Goal: Use online tool/utility: Utilize a website feature to perform a specific function

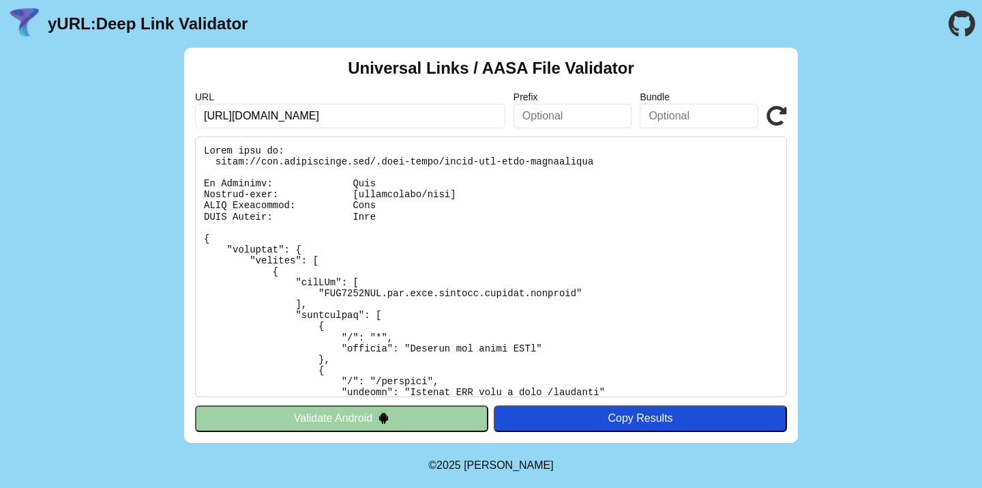
click at [162, 16] on link "yURL: Deep Link Validator" at bounding box center [148, 23] width 200 height 19
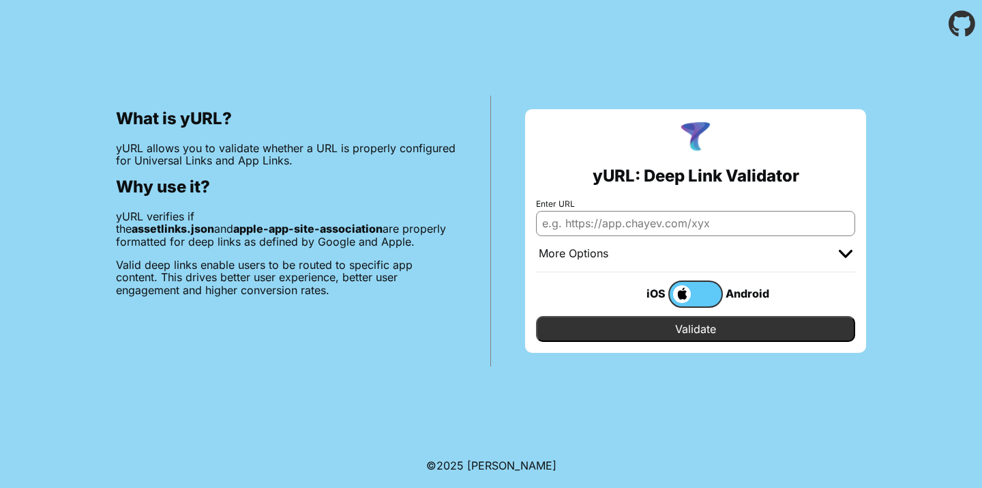
click at [586, 228] on input "Enter URL" at bounding box center [695, 223] width 319 height 25
type input "[URL][DOMAIN_NAME]"
click at [629, 327] on input "Validate" at bounding box center [695, 329] width 319 height 26
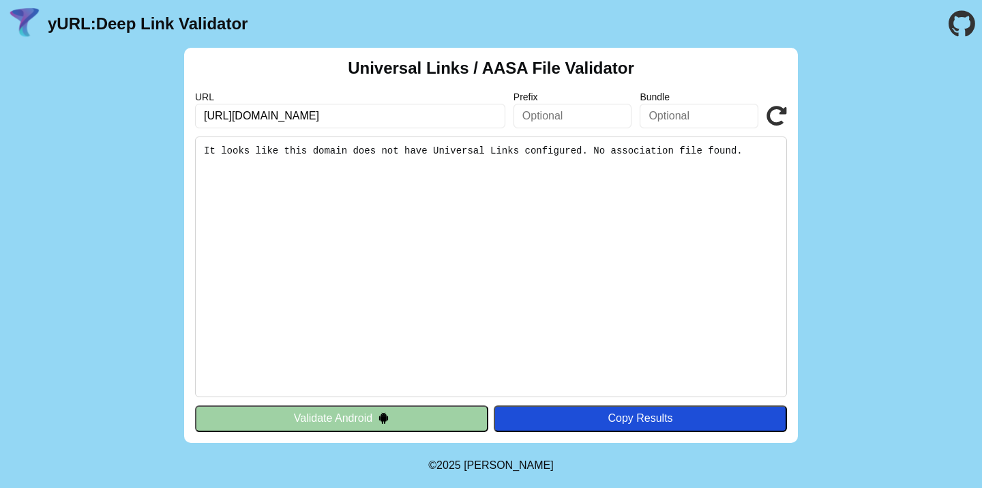
click at [303, 407] on button "Validate Android" at bounding box center [341, 418] width 293 height 26
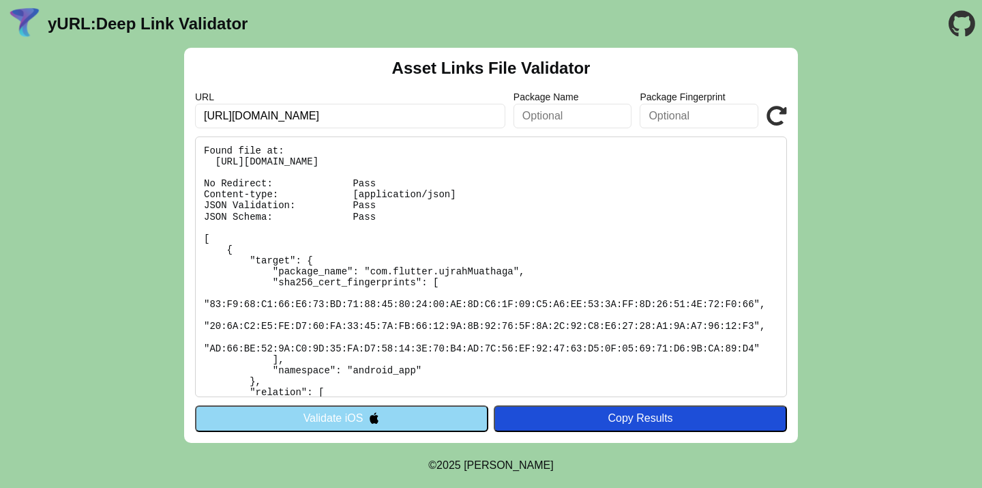
click at [271, 411] on button "Validate iOS" at bounding box center [341, 418] width 293 height 26
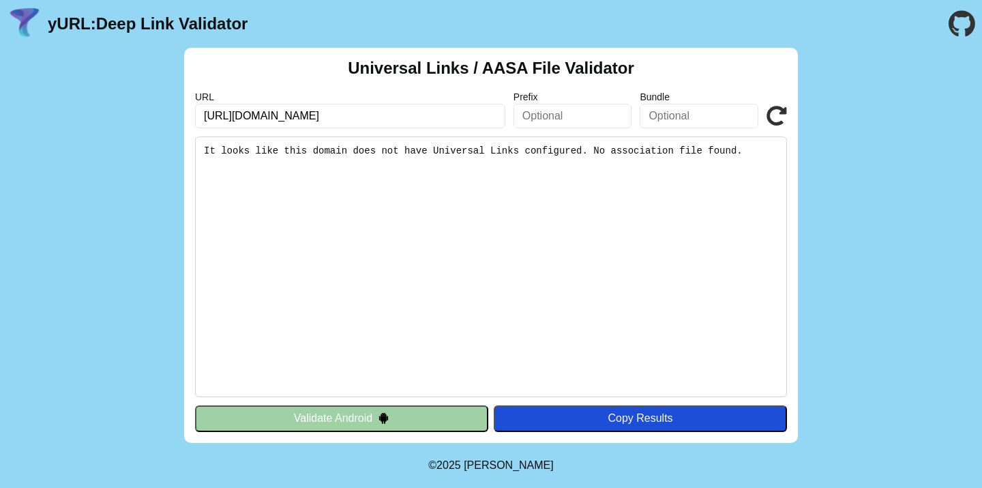
click at [358, 418] on button "Validate Android" at bounding box center [341, 418] width 293 height 26
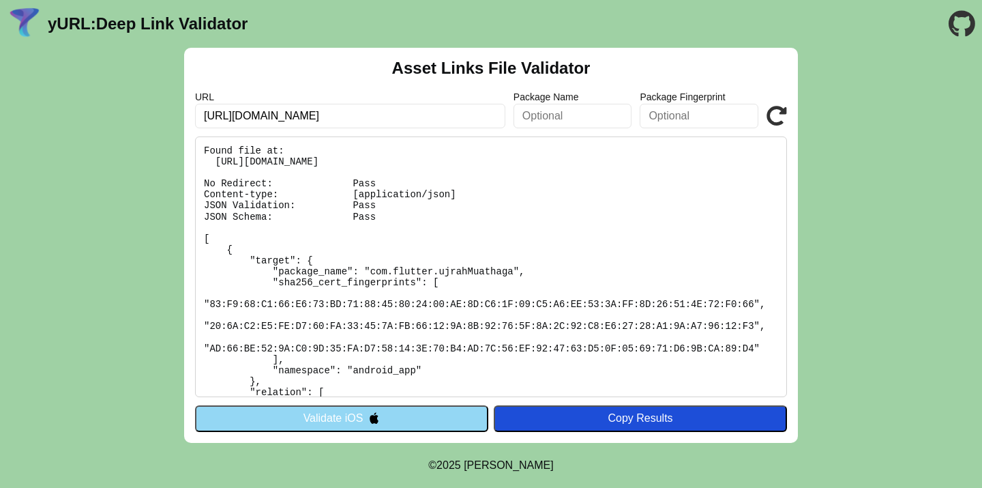
click at [157, 29] on link "yURL: Deep Link Validator" at bounding box center [148, 23] width 200 height 19
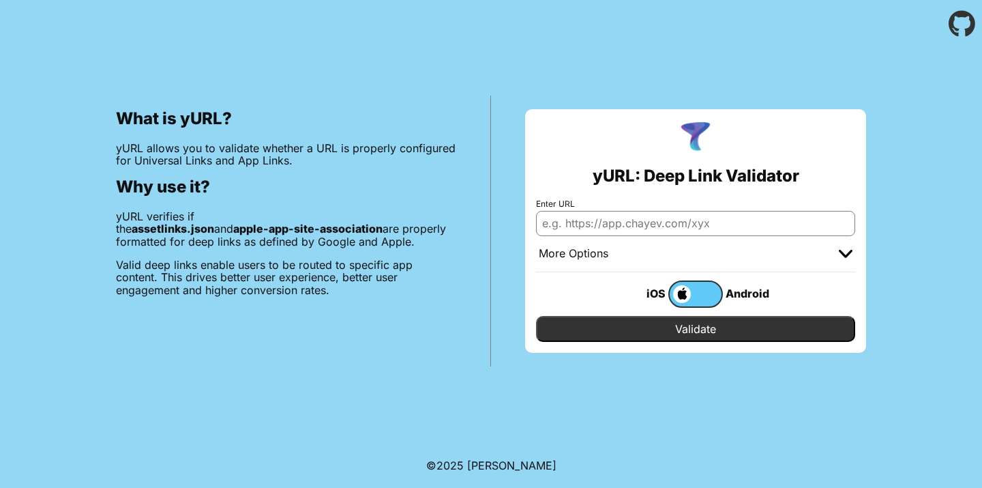
click at [613, 228] on input "Enter URL" at bounding box center [695, 223] width 319 height 25
type input "[URL][DOMAIN_NAME]"
click at [632, 331] on input "Validate" at bounding box center [695, 329] width 319 height 26
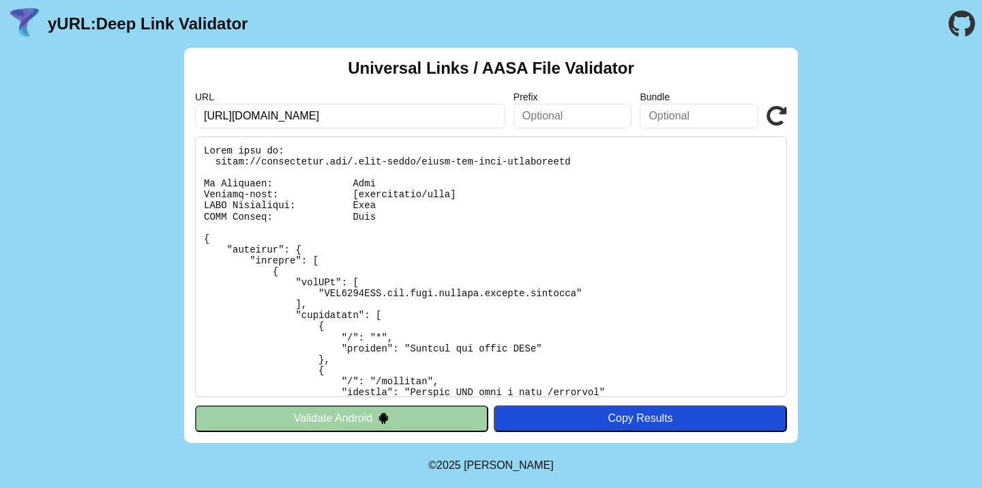
click at [387, 415] on img at bounding box center [384, 418] width 12 height 12
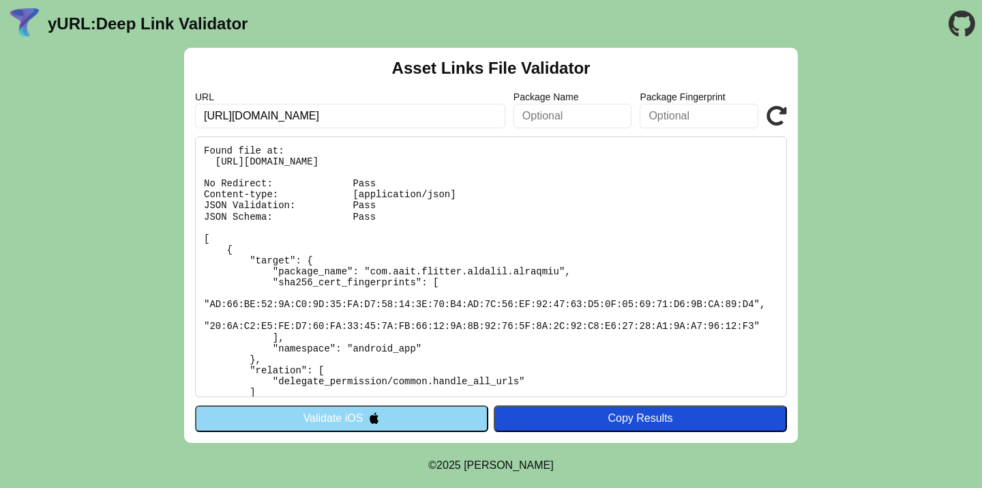
click at [387, 415] on button "Validate iOS" at bounding box center [341, 418] width 293 height 26
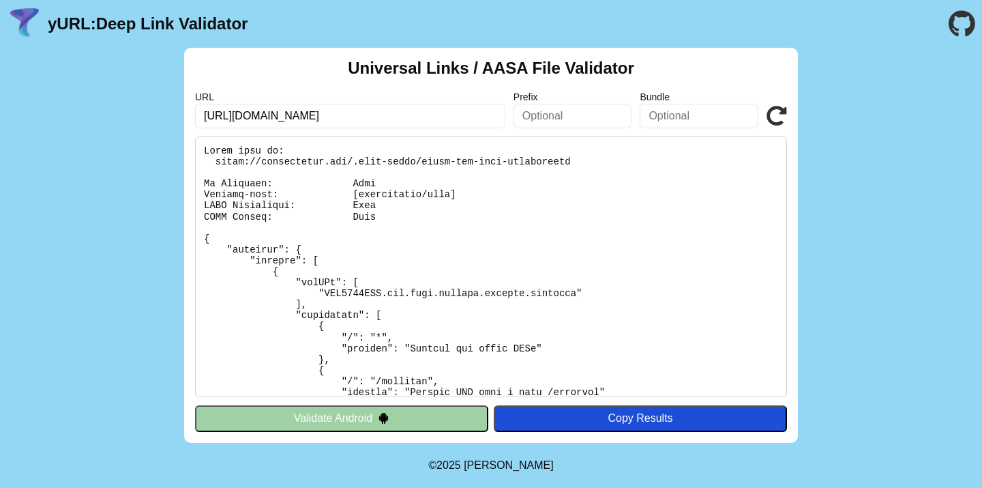
click at [387, 415] on img at bounding box center [384, 418] width 12 height 12
